Goal: Find specific page/section: Find specific page/section

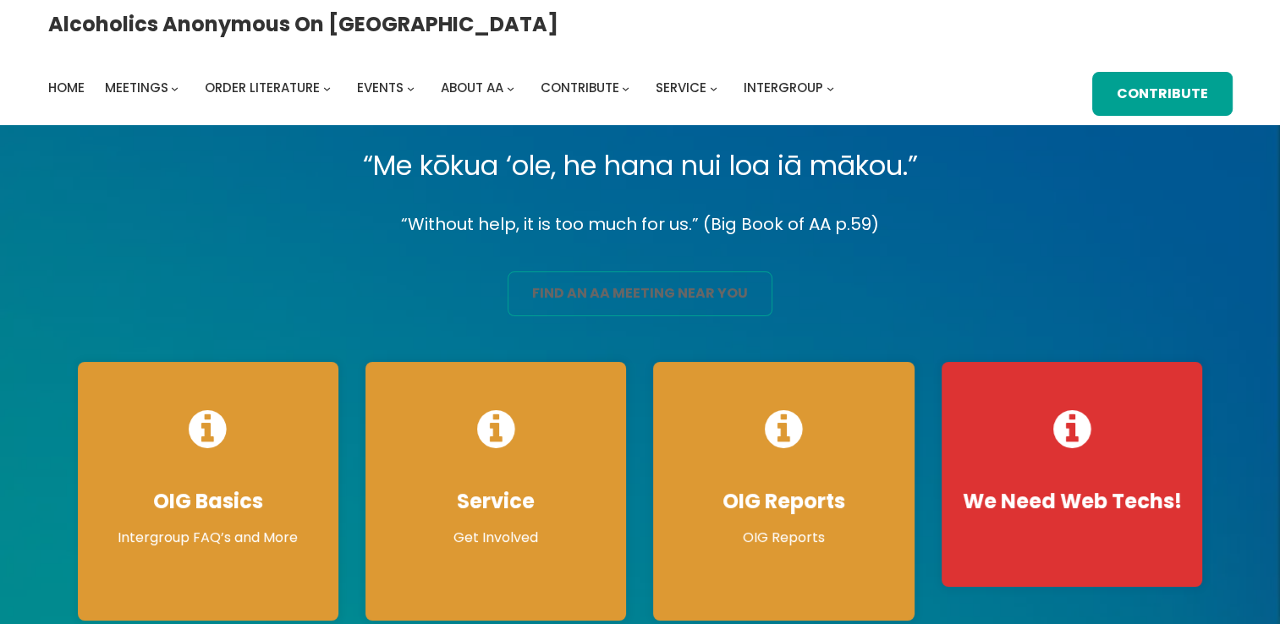
click at [595, 304] on link "find an aa meeting near you" at bounding box center [639, 294] width 265 height 45
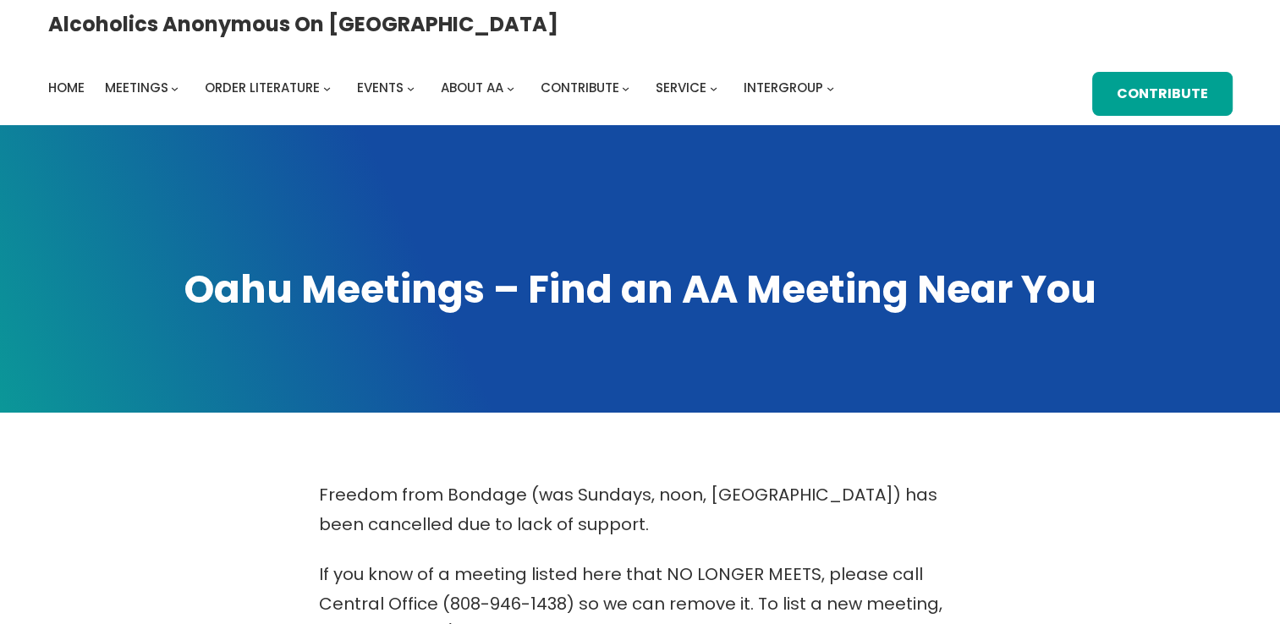
scroll to position [546, 0]
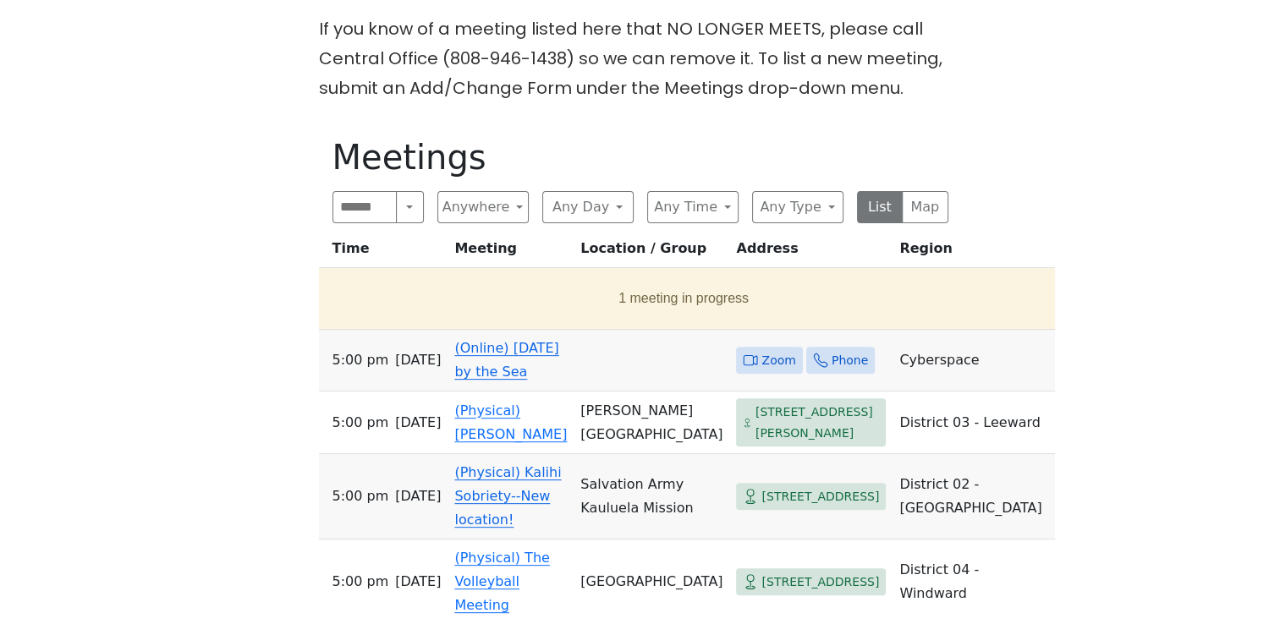
click at [743, 353] on icon at bounding box center [750, 360] width 15 height 15
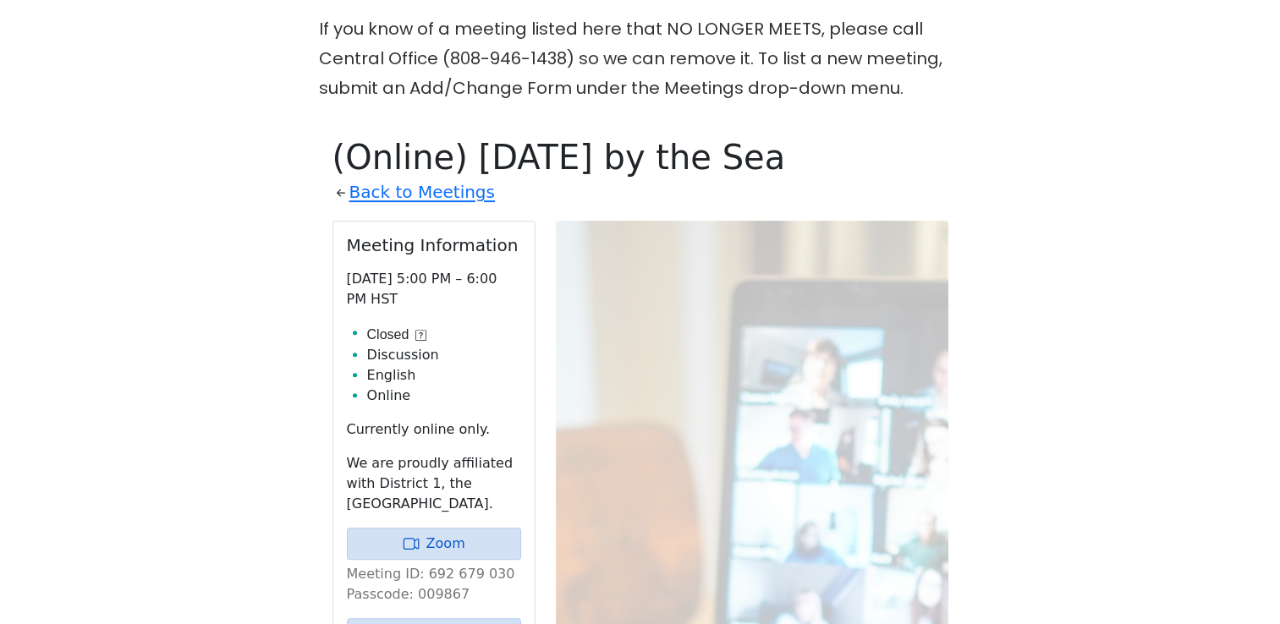
scroll to position [669, 0]
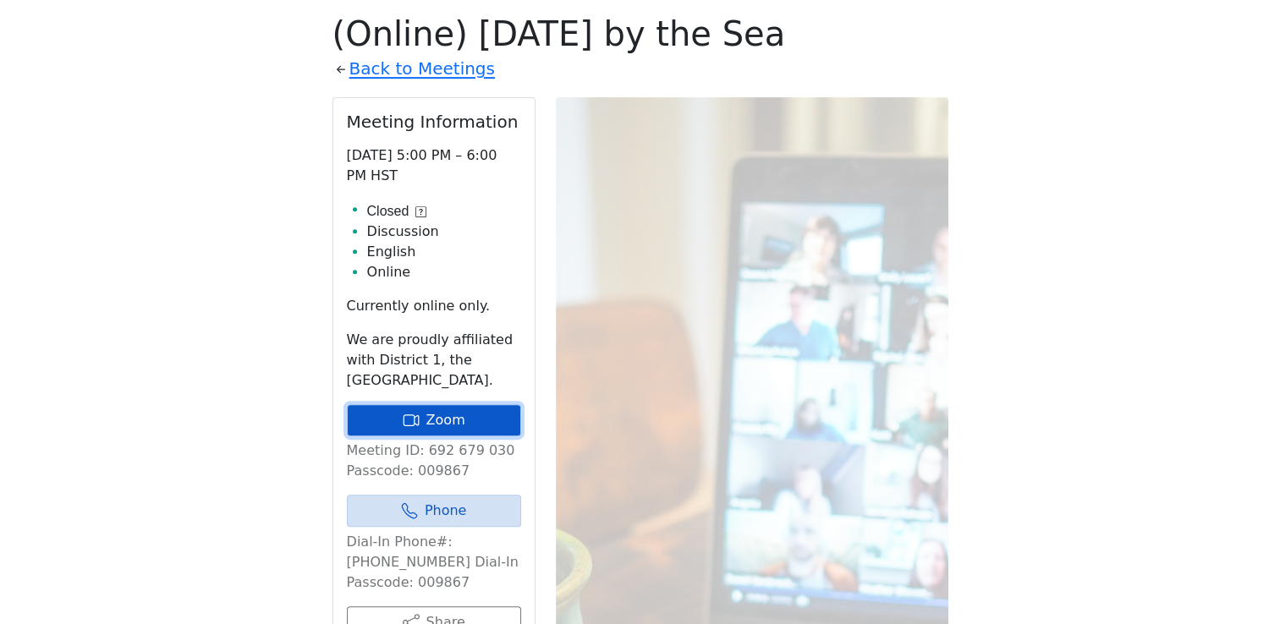
click at [404, 431] on link "Zoom" at bounding box center [434, 420] width 174 height 32
